Goal: Task Accomplishment & Management: Complete application form

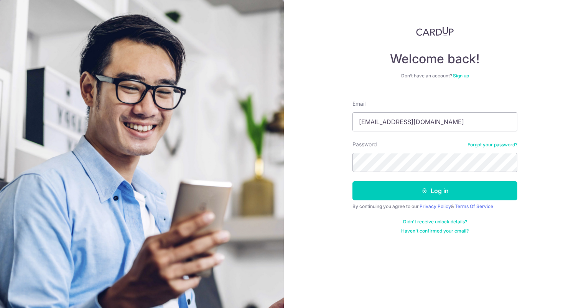
type input "[EMAIL_ADDRESS][DOMAIN_NAME]"
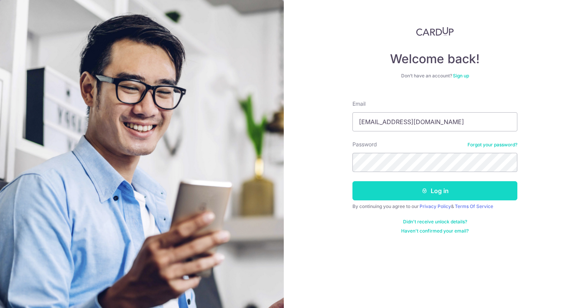
click at [425, 184] on button "Log in" at bounding box center [434, 190] width 165 height 19
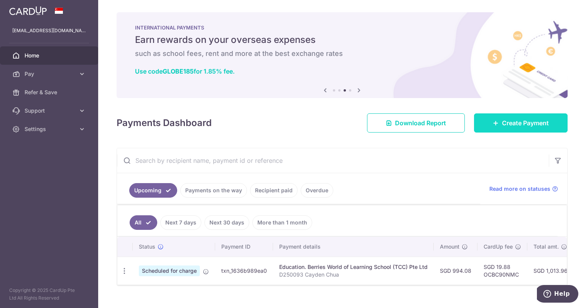
click at [515, 132] on link "Create Payment" at bounding box center [521, 122] width 94 height 19
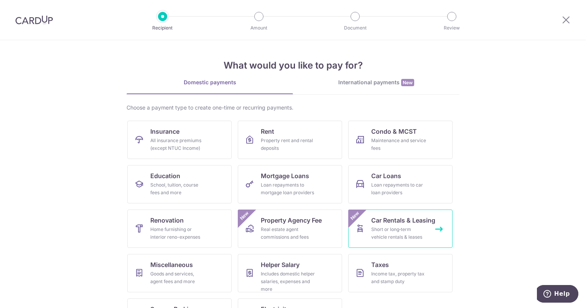
scroll to position [35, 0]
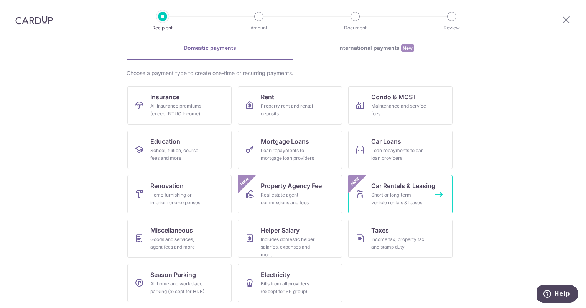
click at [411, 183] on span "Car Rentals & Leasing" at bounding box center [403, 185] width 64 height 9
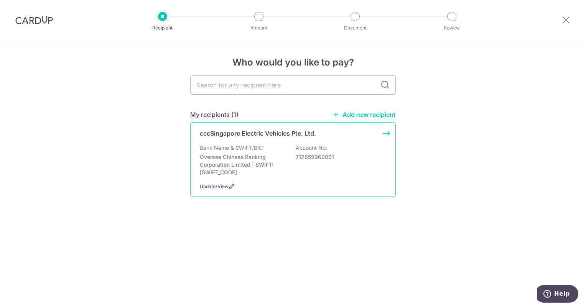
click at [375, 176] on div "cccSingapore Electric Vehicles Pte. Ltd. Bank Name & SWIFT/BIC: Oversea Chinese…" at bounding box center [293, 159] width 206 height 75
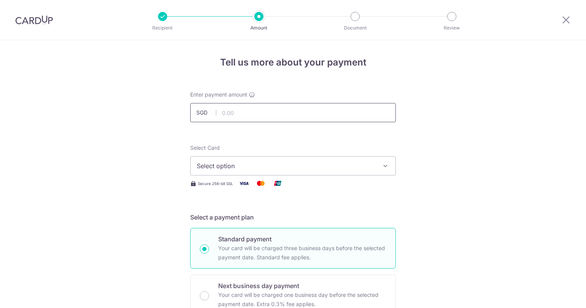
click at [232, 117] on input "text" at bounding box center [293, 112] width 206 height 19
type input "2,757.70"
click at [265, 158] on button "Select option" at bounding box center [293, 165] width 206 height 19
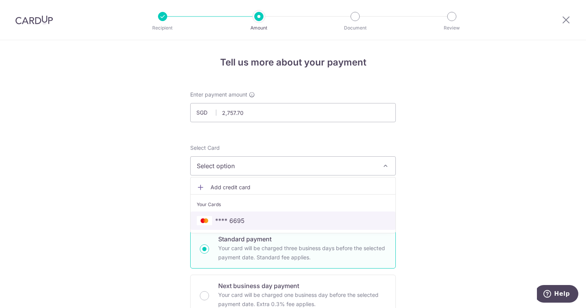
click at [265, 218] on span "**** 6695" at bounding box center [293, 220] width 192 height 9
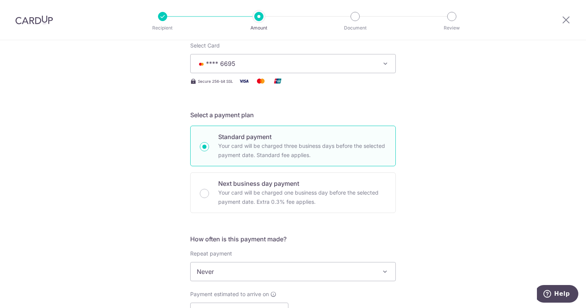
scroll to position [153, 0]
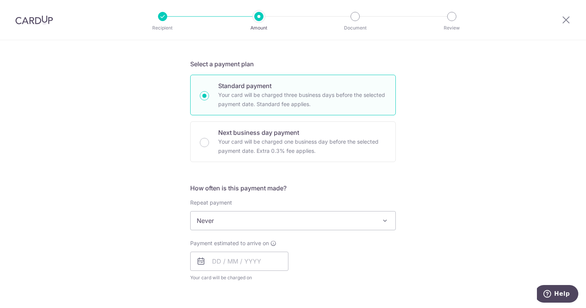
click at [273, 219] on span "Never" at bounding box center [293, 221] width 205 height 18
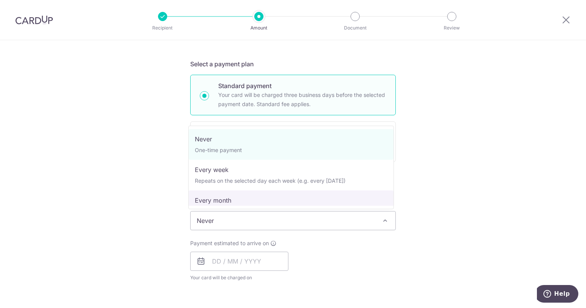
select select "3"
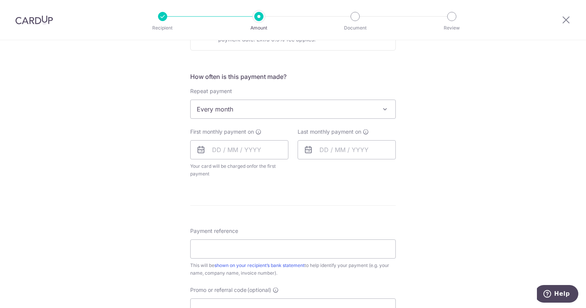
scroll to position [268, 0]
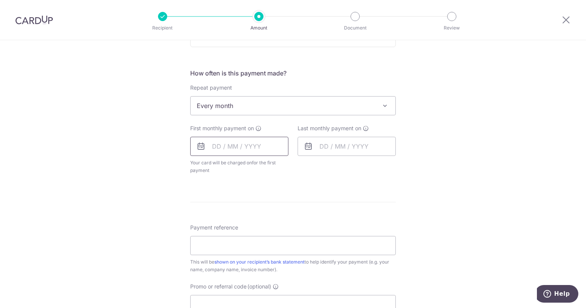
click at [247, 148] on input "text" at bounding box center [239, 146] width 98 height 19
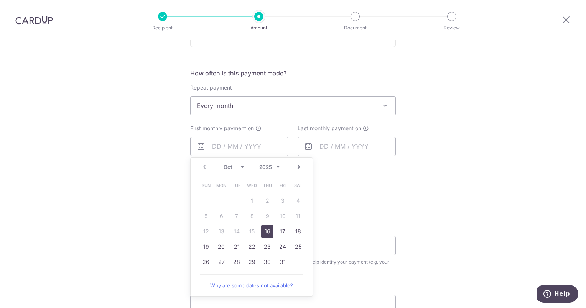
click at [268, 232] on link "16" at bounding box center [267, 231] width 12 height 12
type input "16/10/2025"
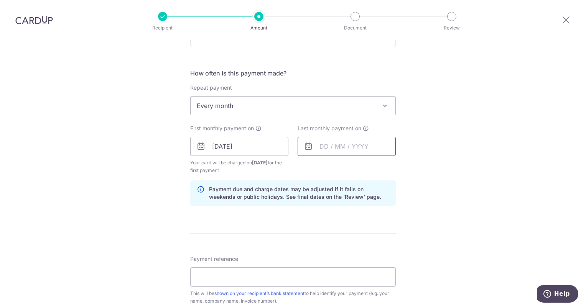
click at [352, 148] on input "text" at bounding box center [347, 146] width 98 height 19
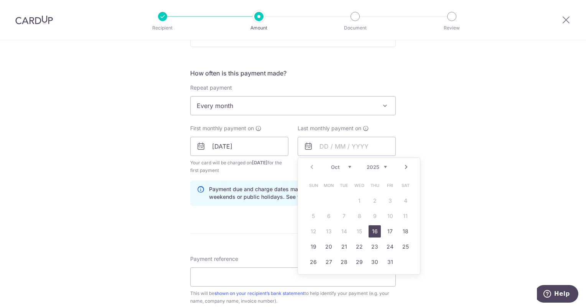
click at [451, 169] on div "Tell us more about your payment Enter payment amount SGD 2,757.70 2757.70 Selec…" at bounding box center [293, 138] width 586 height 733
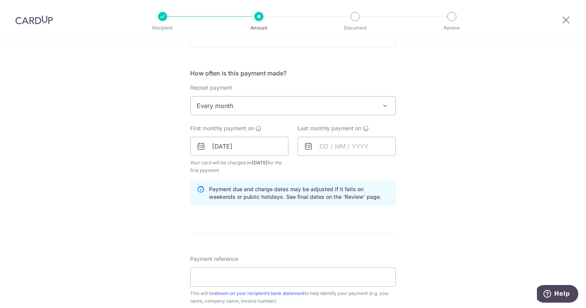
click at [255, 104] on span "Every month" at bounding box center [293, 106] width 205 height 18
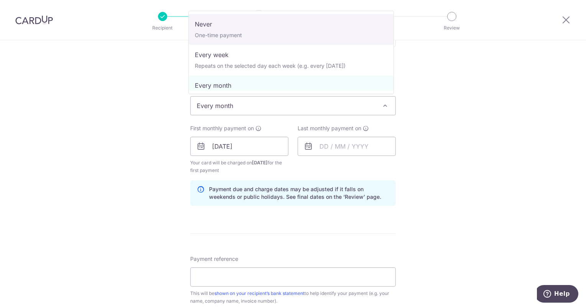
select select "1"
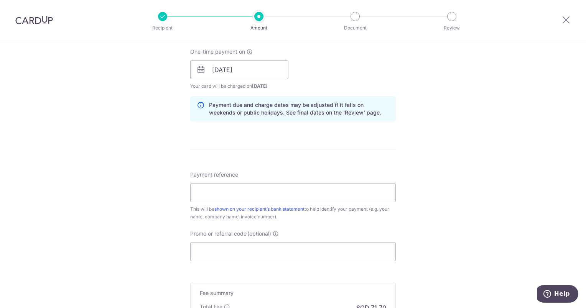
scroll to position [422, 0]
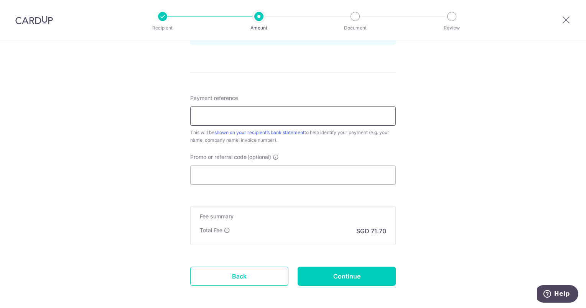
click at [244, 118] on input "Payment reference" at bounding box center [293, 116] width 206 height 19
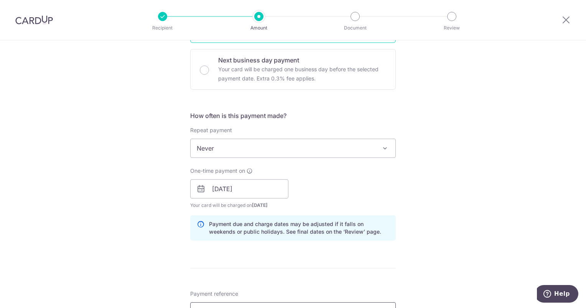
scroll to position [0, 0]
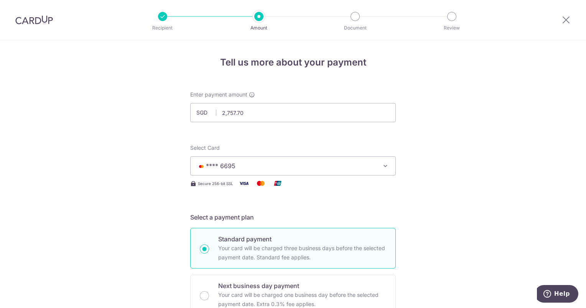
type input "SNT1089S"
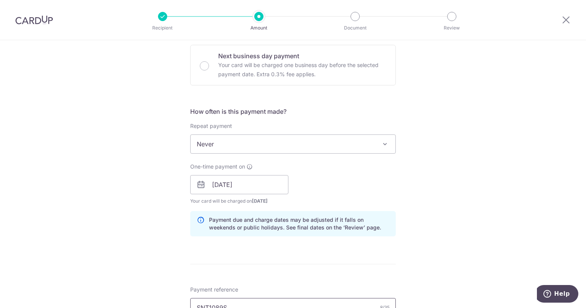
scroll to position [307, 0]
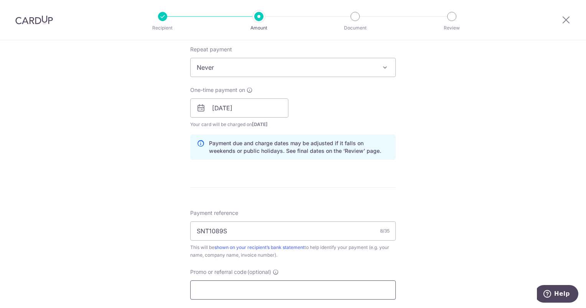
click at [250, 284] on input "Promo or referral code (optional)" at bounding box center [293, 290] width 206 height 19
paste input "OCBC90NMC"
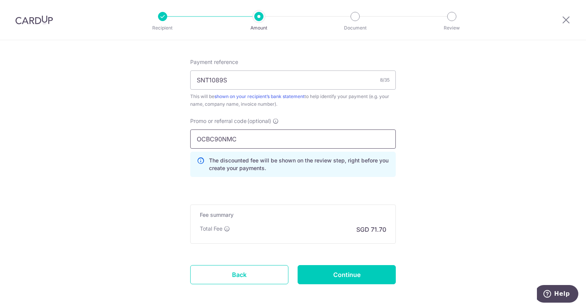
scroll to position [460, 0]
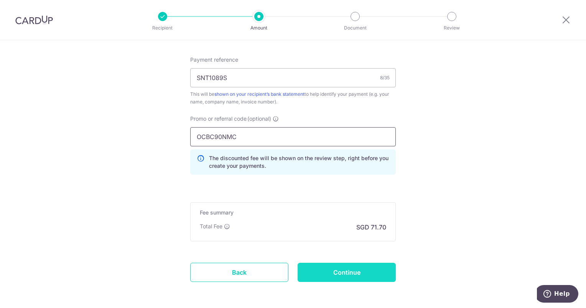
type input "OCBC90NMC"
click at [336, 272] on input "Continue" at bounding box center [347, 272] width 98 height 19
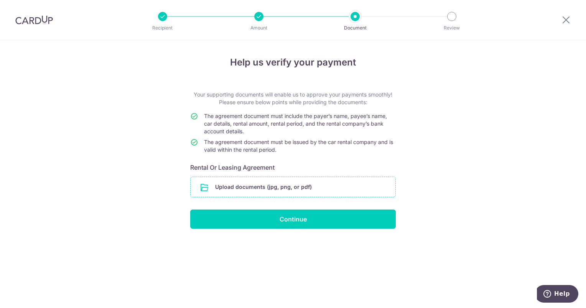
click at [335, 187] on input "file" at bounding box center [293, 187] width 205 height 20
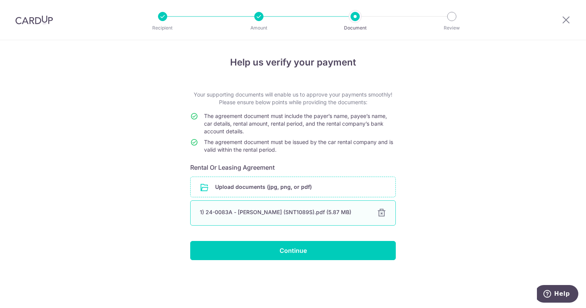
click at [380, 215] on div at bounding box center [381, 213] width 9 height 9
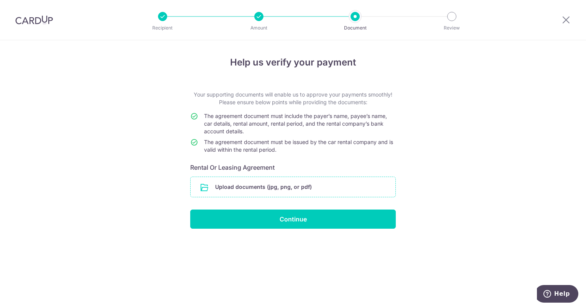
click at [318, 190] on input "file" at bounding box center [293, 187] width 205 height 20
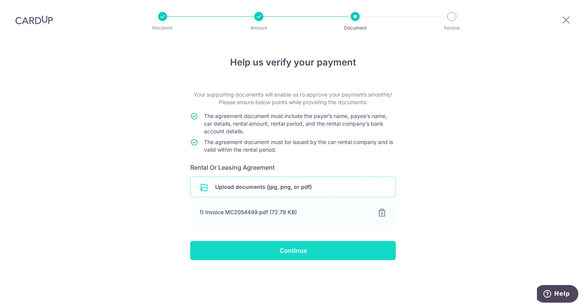
click at [356, 254] on input "Continue" at bounding box center [293, 250] width 206 height 19
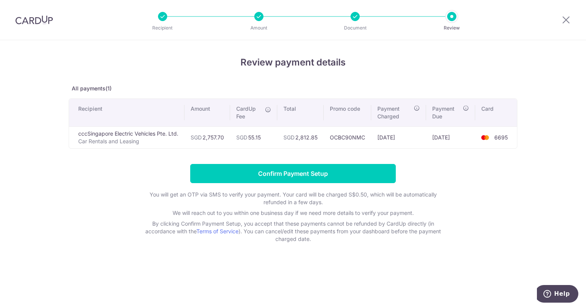
click at [491, 135] on img at bounding box center [484, 137] width 15 height 9
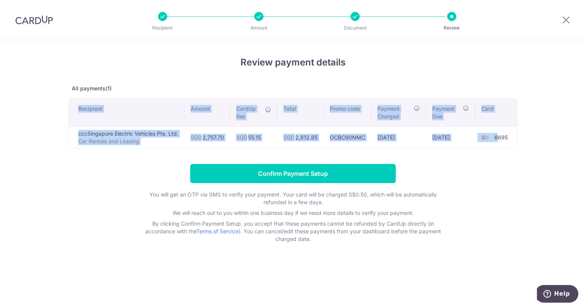
drag, startPoint x: 498, startPoint y: 137, endPoint x: 538, endPoint y: 141, distance: 40.9
click at [538, 141] on div "Review payment details All payments(1) Recipient Amount CardUp Fee Total Promo …" at bounding box center [293, 174] width 586 height 268
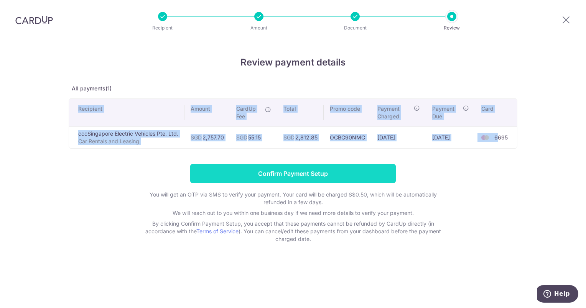
click at [270, 175] on input "Confirm Payment Setup" at bounding box center [293, 173] width 206 height 19
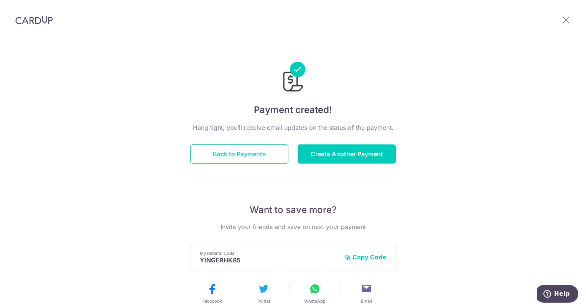
click at [265, 146] on button "Back to Payments" at bounding box center [239, 154] width 98 height 19
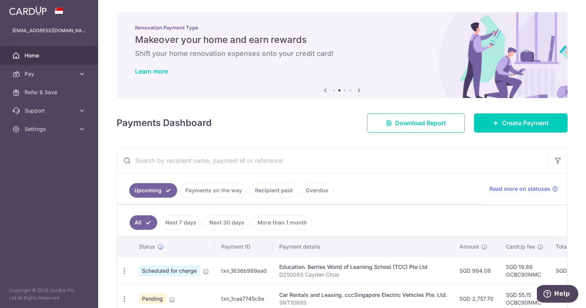
click at [324, 90] on icon at bounding box center [325, 90] width 9 height 10
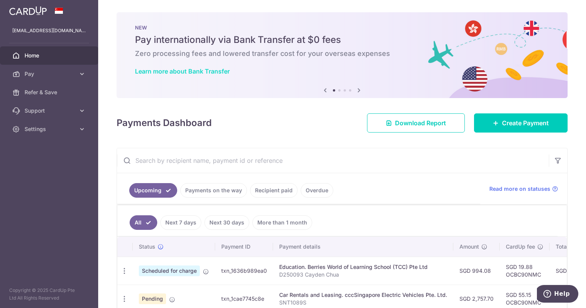
click at [195, 69] on link "Learn more about Bank Transfer" at bounding box center [182, 71] width 95 height 8
